Goal: Task Accomplishment & Management: Book appointment/travel/reservation

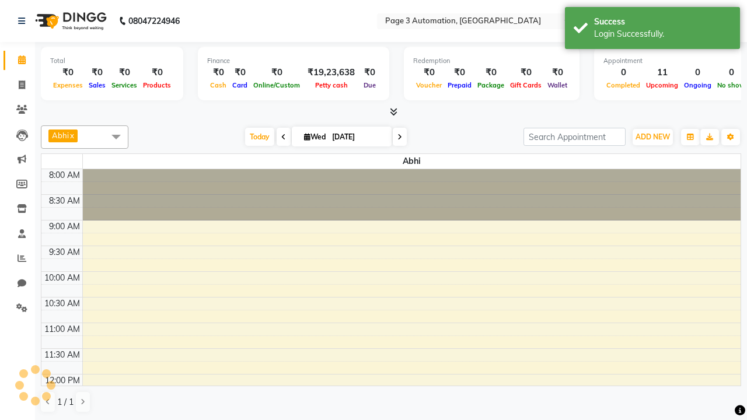
select select "en"
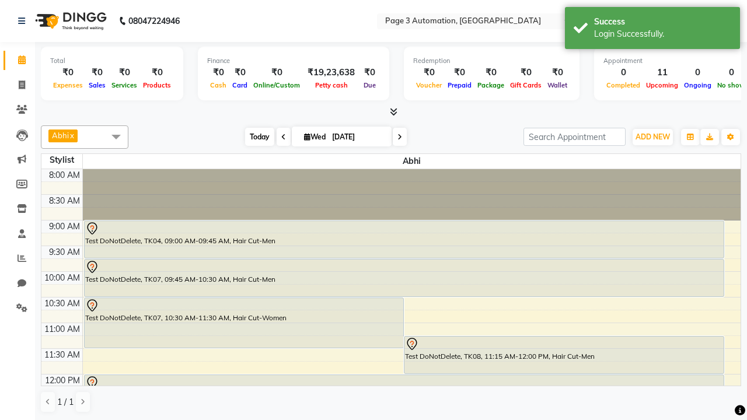
click at [254, 137] on span "Today" at bounding box center [259, 137] width 29 height 18
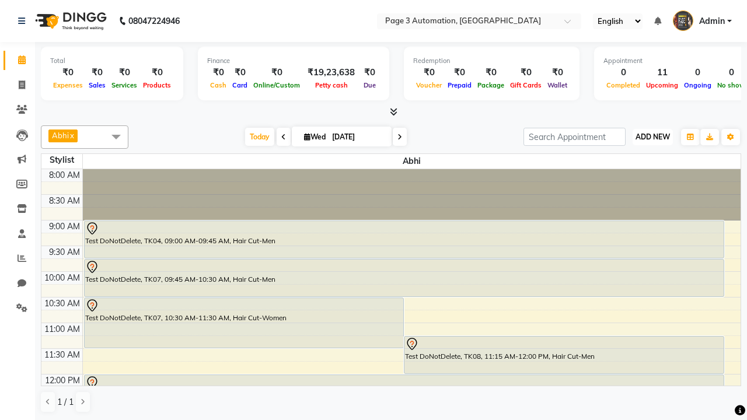
click at [653, 137] on span "ADD NEW" at bounding box center [653, 137] width 34 height 9
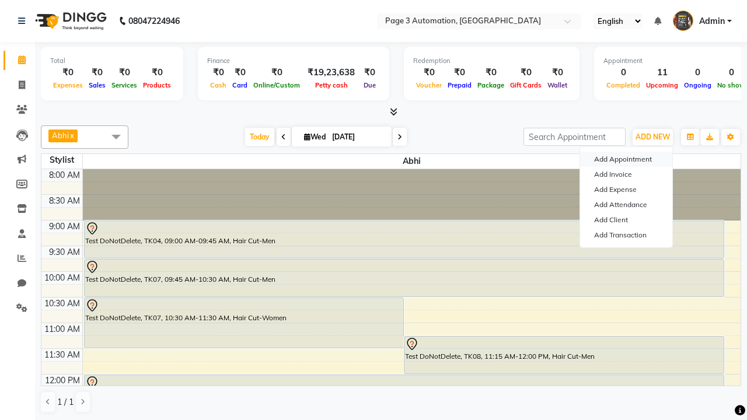
click at [626, 159] on button "Add Appointment" at bounding box center [626, 159] width 92 height 15
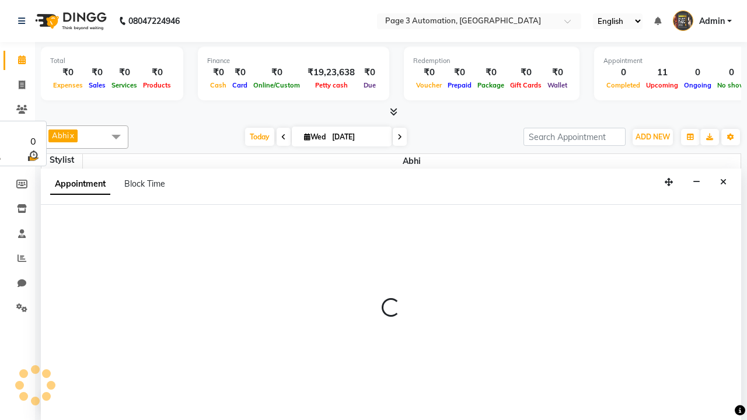
select select "tentative"
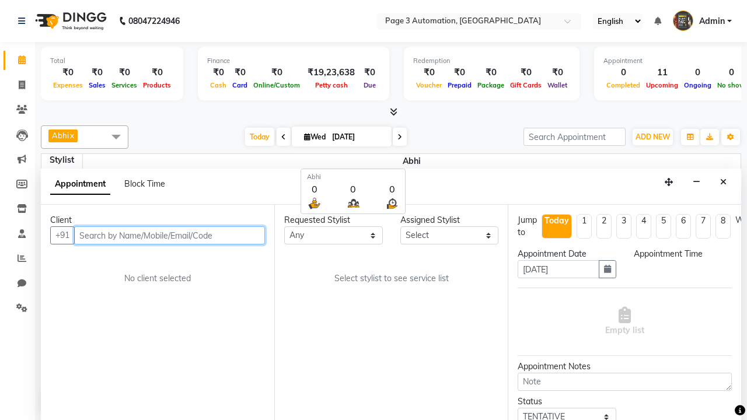
select select "540"
type input "8192346578"
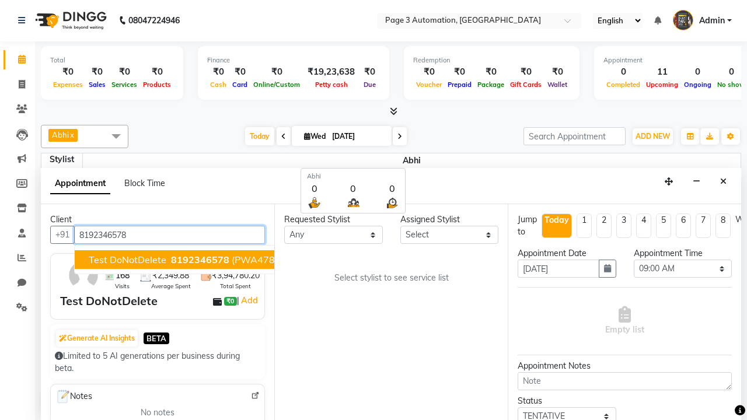
click at [171, 260] on span "8192346578" at bounding box center [200, 260] width 58 height 12
select select "711"
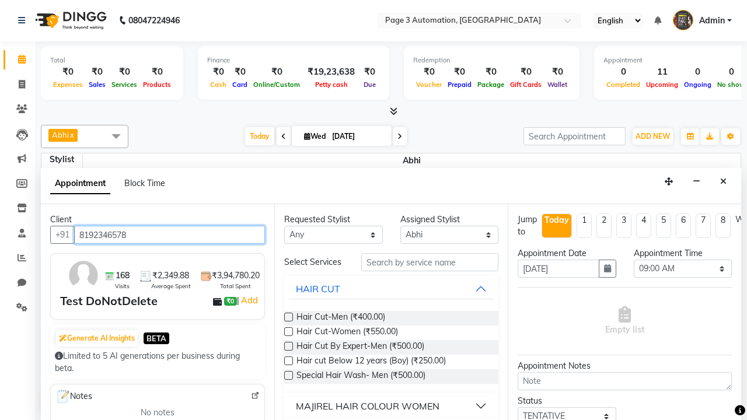
scroll to position [0, 0]
type input "8192346578"
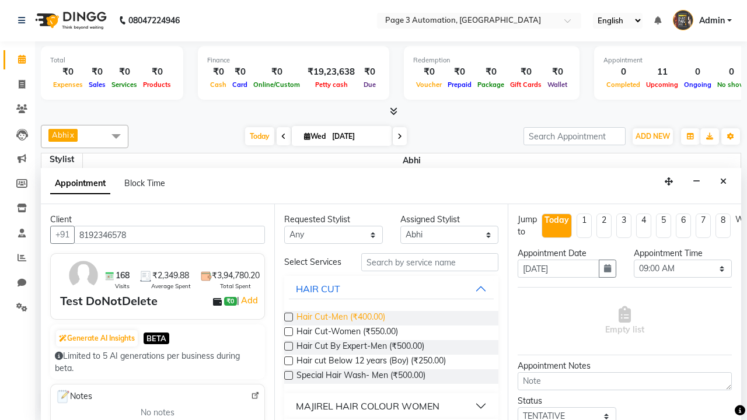
click at [340, 318] on span "Hair Cut-Men (₹400.00)" at bounding box center [341, 318] width 89 height 15
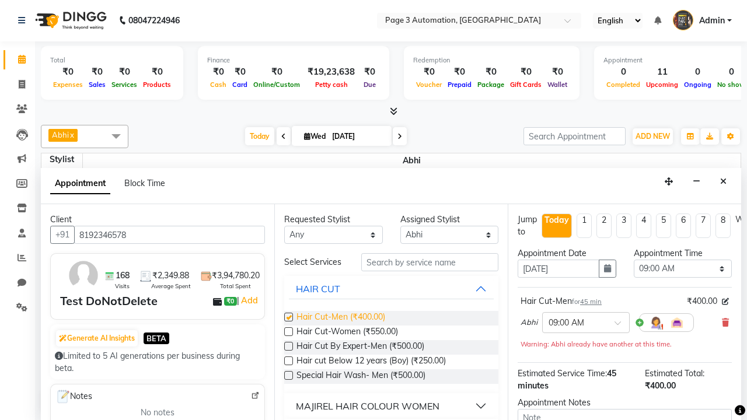
checkbox input "false"
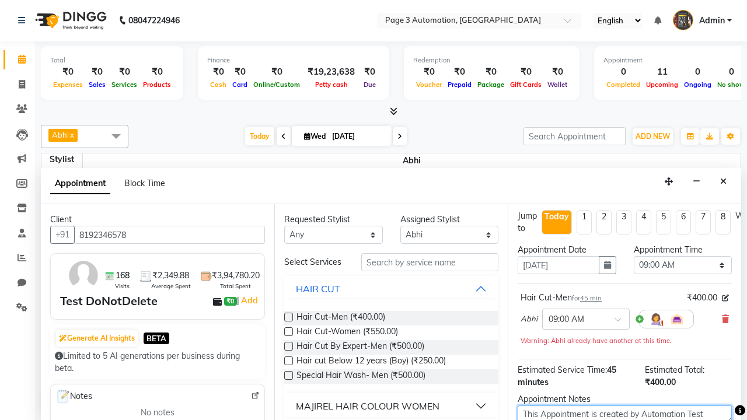
type textarea "This Appointment is created by Automation Test"
checkbox input "false"
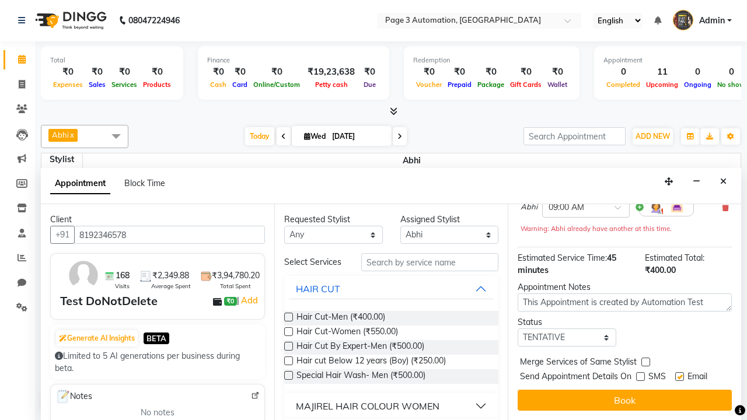
click at [680, 377] on label at bounding box center [679, 376] width 9 height 9
click at [680, 377] on input "checkbox" at bounding box center [679, 378] width 8 height 8
checkbox input "false"
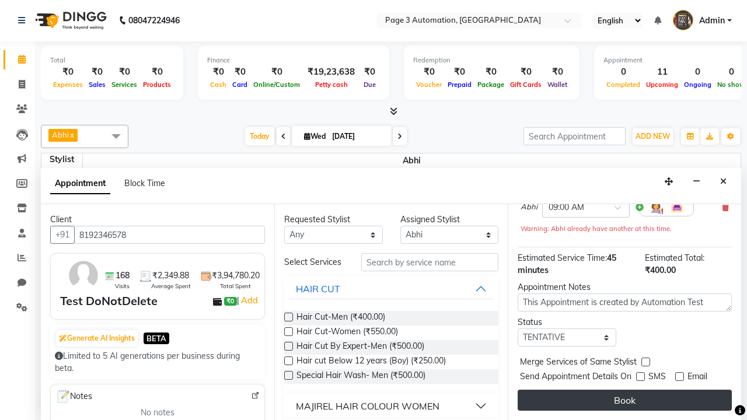
click at [625, 400] on button "Book" at bounding box center [625, 400] width 214 height 21
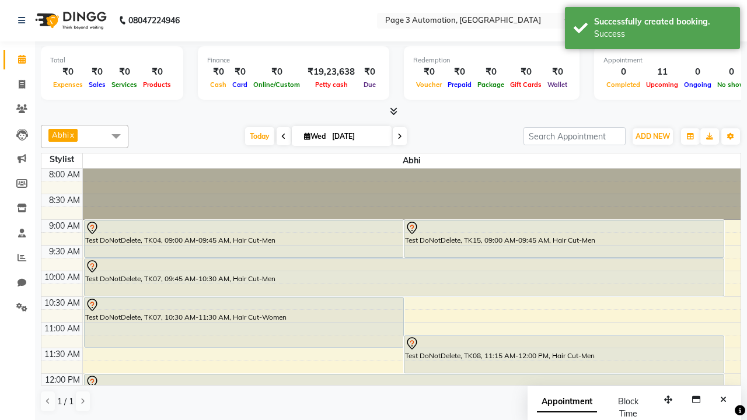
scroll to position [0, 0]
click at [653, 30] on div "Success" at bounding box center [662, 34] width 137 height 12
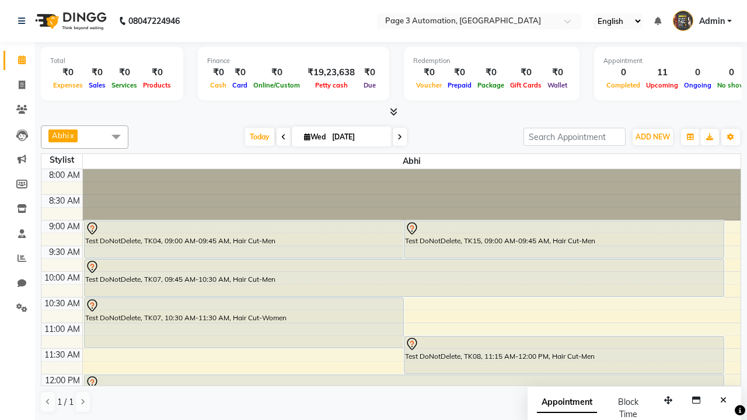
click at [116, 137] on span at bounding box center [116, 137] width 23 height 22
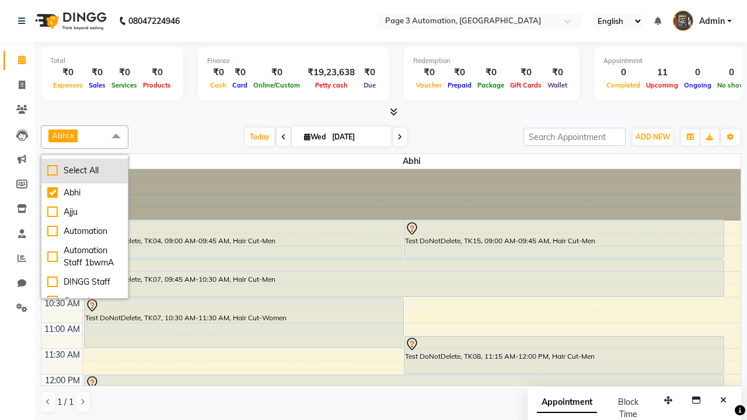
click at [85, 170] on div "Select All" at bounding box center [84, 171] width 75 height 12
checkbox input "true"
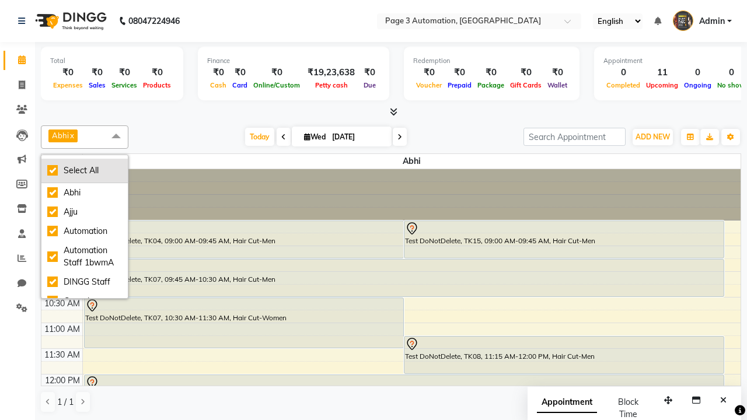
checkbox input "true"
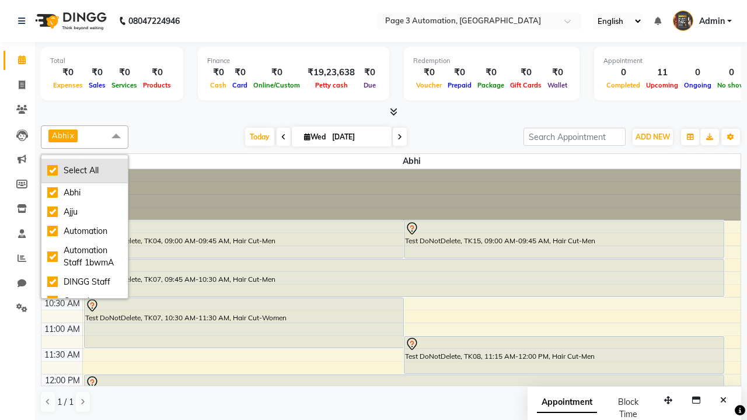
checkbox input "true"
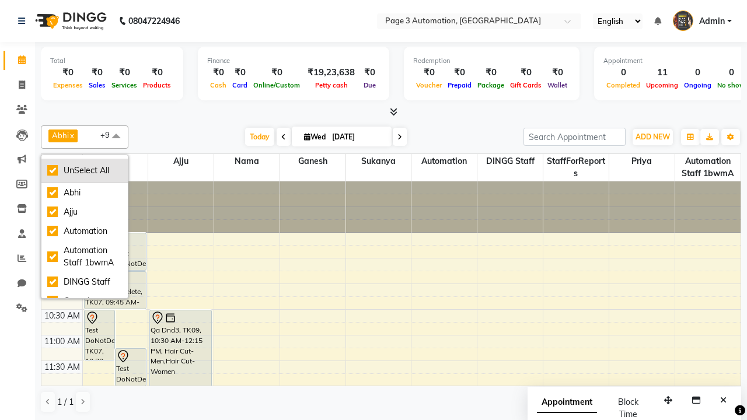
click at [85, 170] on div "UnSelect All" at bounding box center [84, 171] width 75 height 12
checkbox input "false"
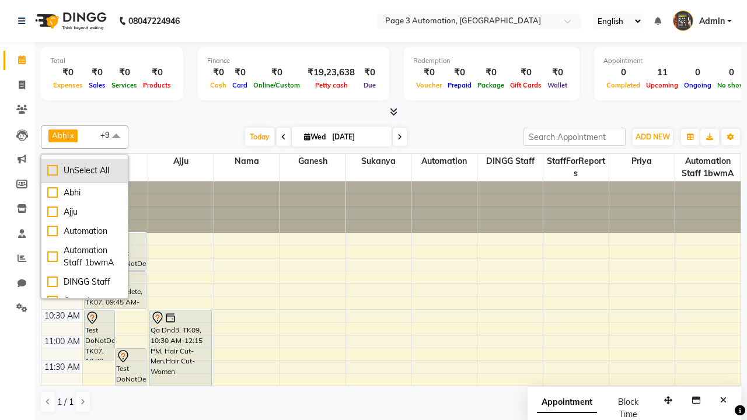
checkbox input "false"
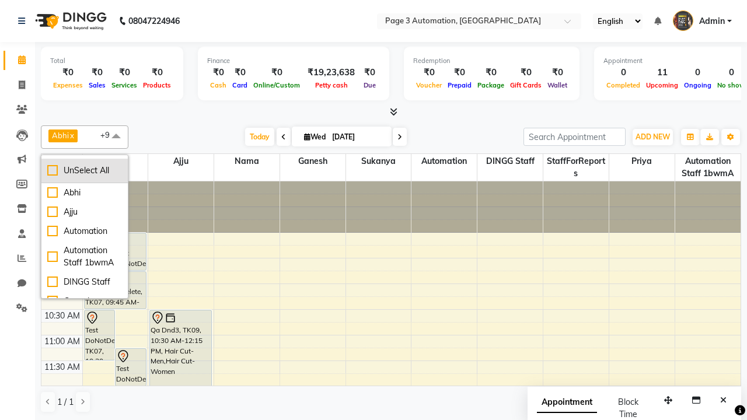
checkbox input "false"
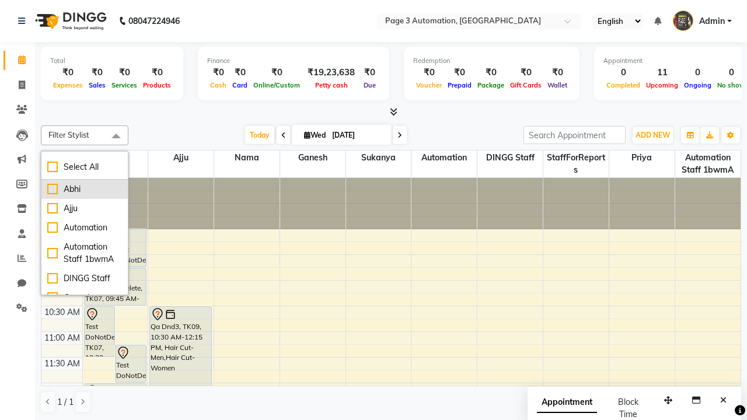
click at [85, 189] on div "Abhi" at bounding box center [84, 189] width 75 height 12
checkbox input "true"
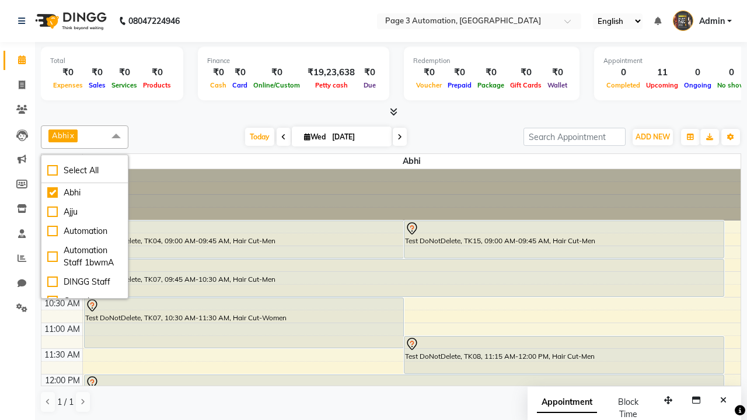
click at [116, 137] on span at bounding box center [116, 137] width 23 height 22
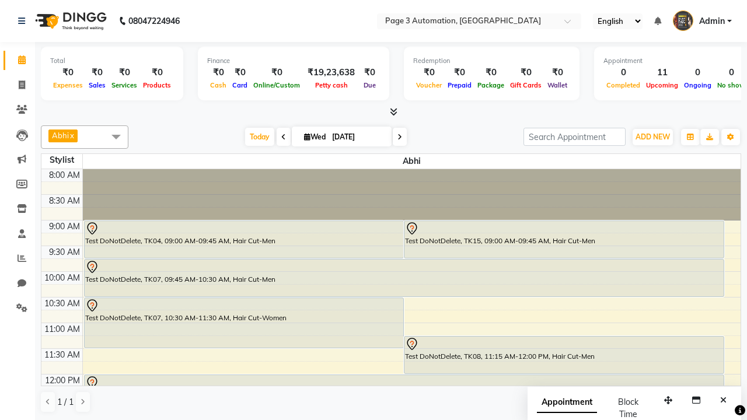
click at [564, 239] on div "Test DoNotDelete, TK15, 09:00 AM-09:45 AM, Hair Cut-Men" at bounding box center [564, 239] width 319 height 37
select select "7"
